Goal: Information Seeking & Learning: Learn about a topic

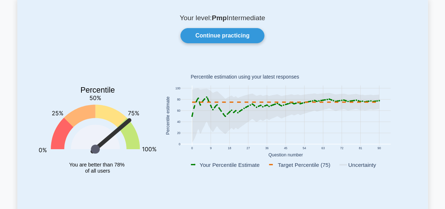
scroll to position [35, 0]
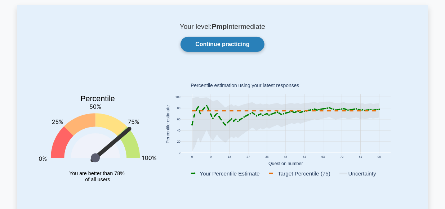
click at [219, 42] on link "Continue practicing" at bounding box center [223, 44] width 84 height 15
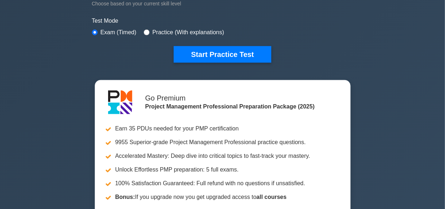
scroll to position [210, 0]
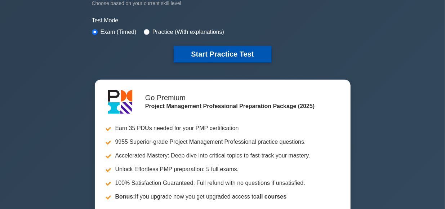
click at [234, 54] on button "Start Practice Test" at bounding box center [222, 54] width 97 height 17
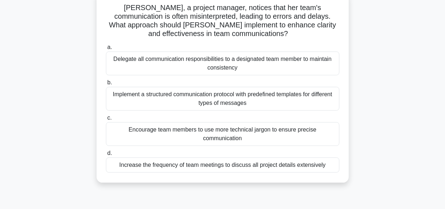
scroll to position [51, 0]
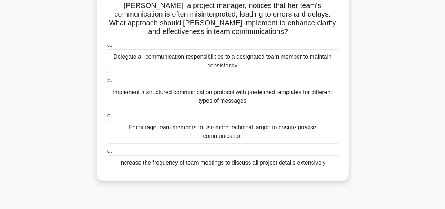
click at [223, 93] on div "Implement a structured communication protocol with predefined templates for dif…" at bounding box center [223, 97] width 234 height 24
click at [106, 83] on input "b. Implement a structured communication protocol with predefined templates for …" at bounding box center [106, 80] width 0 height 5
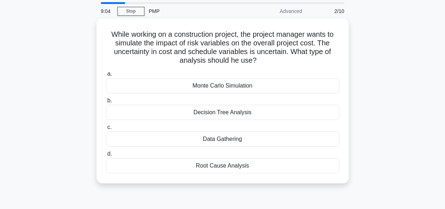
scroll to position [24, 0]
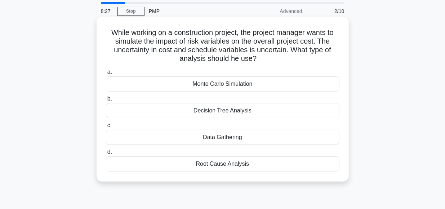
click at [215, 85] on div "Monte Carlo Simulation" at bounding box center [223, 83] width 234 height 15
click at [106, 75] on input "a. Monte Carlo Simulation" at bounding box center [106, 72] width 0 height 5
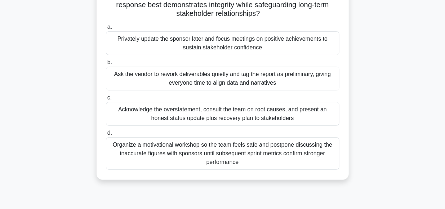
scroll to position [88, 0]
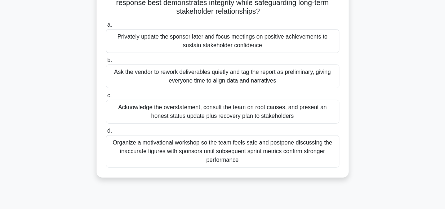
click at [211, 112] on div "Acknowledge the overstatement, consult the team on root causes, and present an …" at bounding box center [223, 112] width 234 height 24
click at [106, 98] on input "c. Acknowledge the overstatement, consult the team on root causes, and present …" at bounding box center [106, 95] width 0 height 5
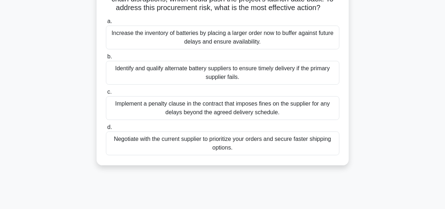
scroll to position [78, 0]
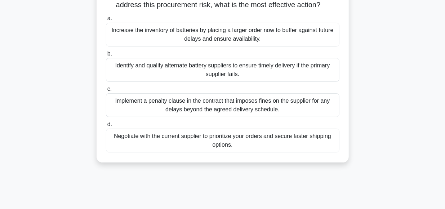
click at [239, 137] on div "Negotiate with the current supplier to prioritize your orders and secure faster…" at bounding box center [223, 141] width 234 height 24
click at [106, 127] on input "d. Negotiate with the current supplier to prioritize your orders and secure fas…" at bounding box center [106, 124] width 0 height 5
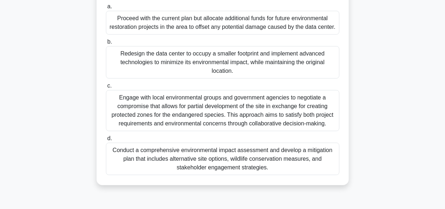
scroll to position [135, 0]
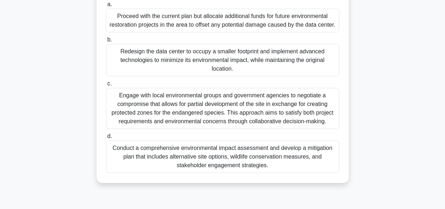
click at [234, 152] on div "Conduct a comprehensive environmental impact assessment and develop a mitigatio…" at bounding box center [223, 157] width 234 height 32
click at [106, 139] on input "d. Conduct a comprehensive environmental impact assessment and develop a mitiga…" at bounding box center [106, 136] width 0 height 5
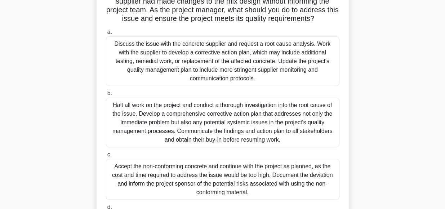
scroll to position [83, 0]
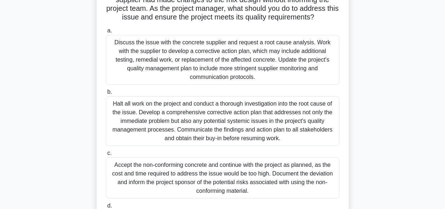
click at [194, 126] on div "Halt all work on the project and conduct a thorough investigation into the root…" at bounding box center [223, 121] width 234 height 50
click at [106, 94] on input "b. Halt all work on the project and conduct a thorough investigation into the r…" at bounding box center [106, 92] width 0 height 5
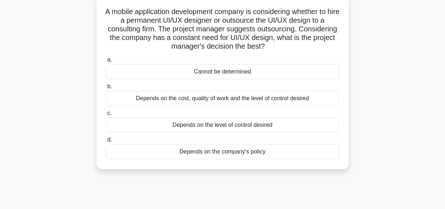
scroll to position [47, 0]
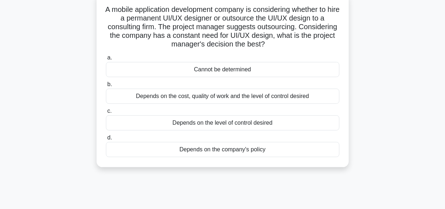
click at [224, 97] on div "Depends on the cost, quality of work and the level of control desired" at bounding box center [223, 96] width 234 height 15
click at [106, 87] on input "b. Depends on the cost, quality of work and the level of control desired" at bounding box center [106, 84] width 0 height 5
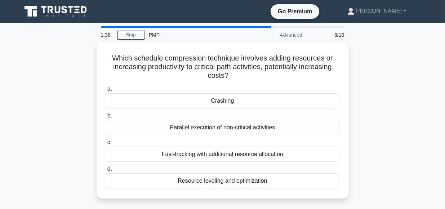
scroll to position [0, 0]
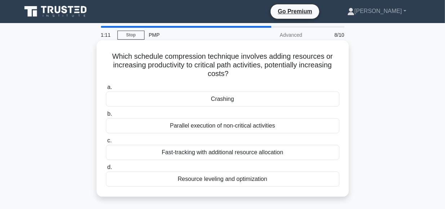
click at [222, 100] on div "Crashing" at bounding box center [223, 99] width 234 height 15
click at [106, 90] on input "a. Crashing" at bounding box center [106, 87] width 0 height 5
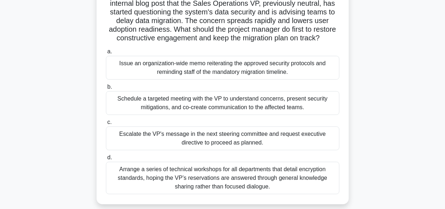
scroll to position [65, 0]
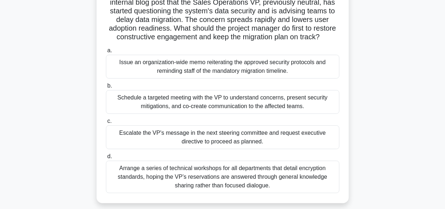
click at [362, 112] on div "During a project rollout of a new CRM, the project manager learns via an intern…" at bounding box center [222, 95] width 411 height 234
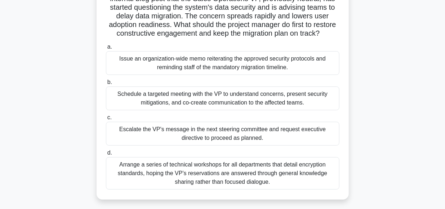
scroll to position [66, 0]
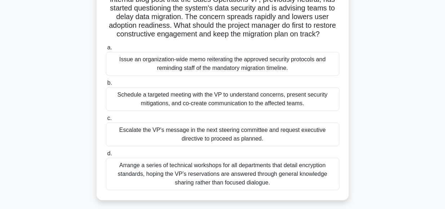
click at [259, 172] on div "Arrange a series of technical workshops for all departments that detail encrypt…" at bounding box center [223, 174] width 234 height 32
click at [106, 156] on input "d. Arrange a series of technical workshops for all departments that detail encr…" at bounding box center [106, 153] width 0 height 5
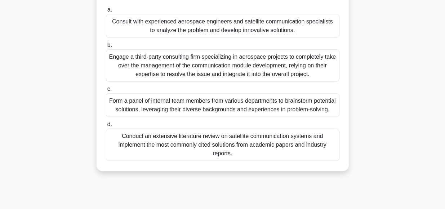
scroll to position [123, 0]
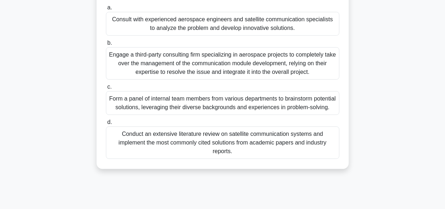
click at [202, 146] on div "Conduct an extensive literature review on satellite communication systems and i…" at bounding box center [223, 143] width 234 height 32
click at [106, 125] on input "d. Conduct an extensive literature review on satellite communication systems an…" at bounding box center [106, 122] width 0 height 5
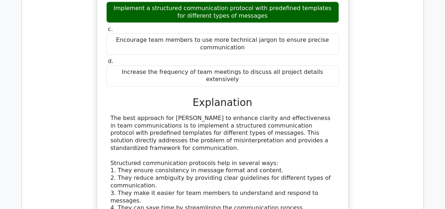
scroll to position [775, 0]
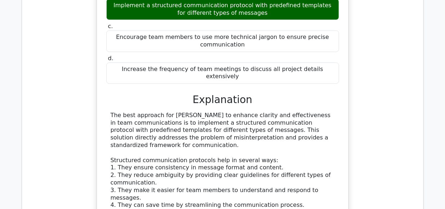
click at [372, 135] on div "Emily, a project manager, notices that her team's communication is often misint…" at bounding box center [223, 153] width 390 height 489
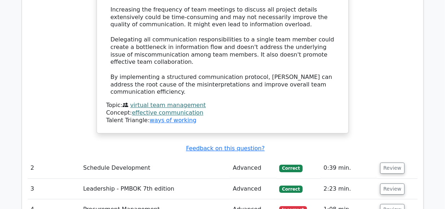
scroll to position [1035, 0]
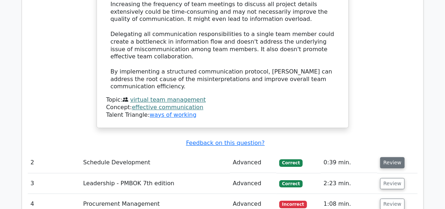
click at [387, 157] on button "Review" at bounding box center [393, 162] width 25 height 11
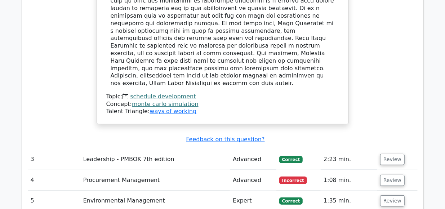
scroll to position [1408, 0]
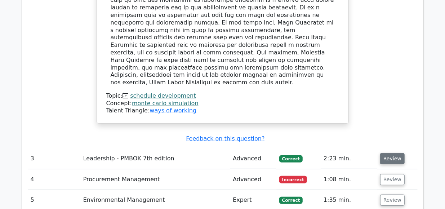
click at [388, 153] on button "Review" at bounding box center [393, 158] width 25 height 11
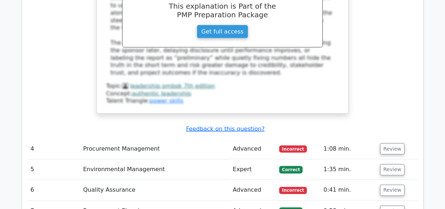
scroll to position [1836, 0]
click at [387, 143] on button "Review" at bounding box center [393, 148] width 25 height 11
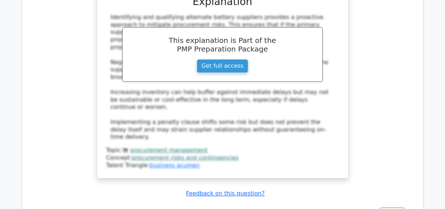
scroll to position [2193, 0]
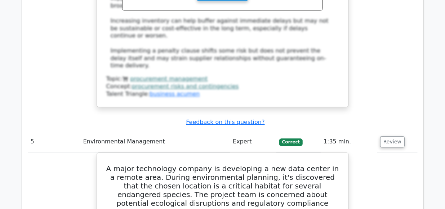
scroll to position [2261, 0]
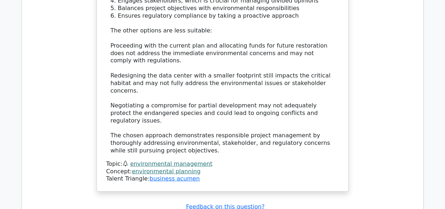
scroll to position [2790, 0]
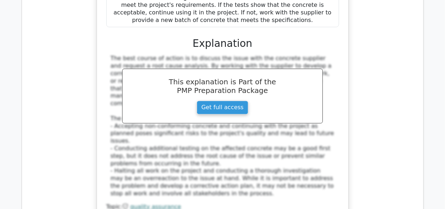
scroll to position [3283, 0]
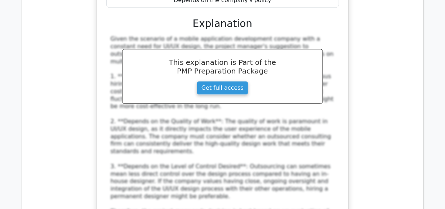
scroll to position [3711, 0]
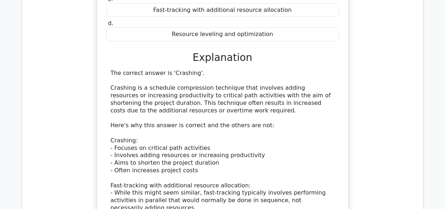
scroll to position [4162, 0]
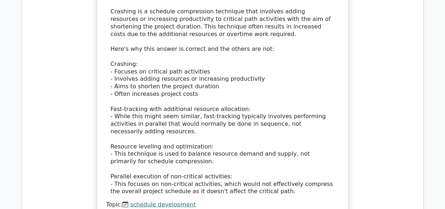
scroll to position [4232, 0]
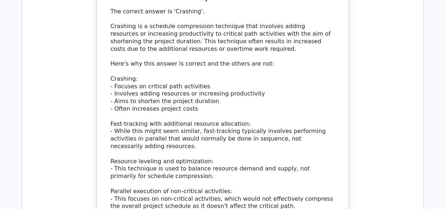
scroll to position [4218, 0]
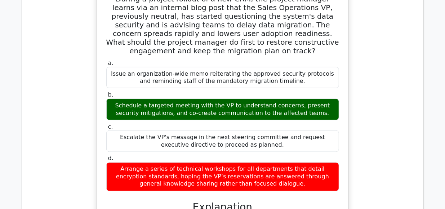
scroll to position [4529, 0]
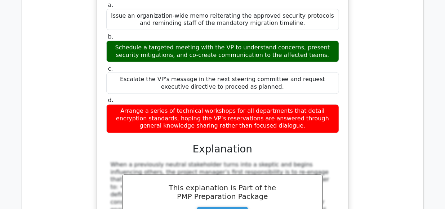
scroll to position [4584, 0]
